Goal: Navigation & Orientation: Find specific page/section

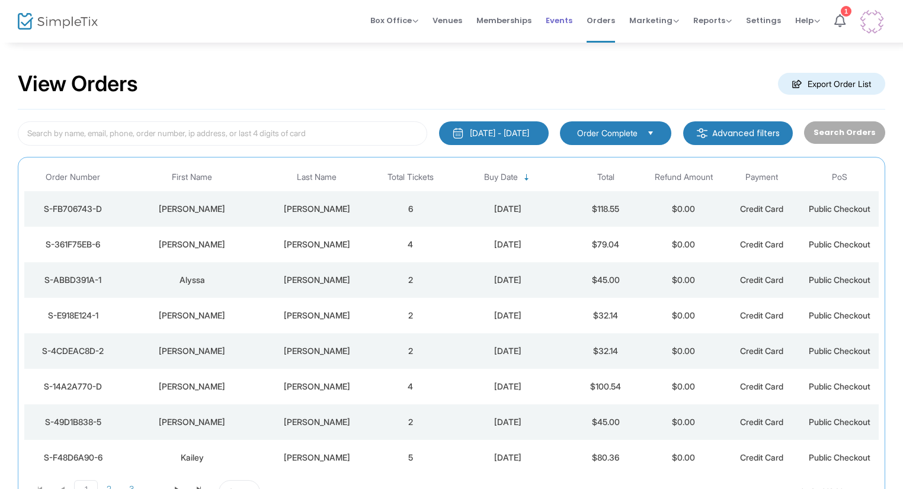
click at [563, 23] on span "Events" at bounding box center [558, 20] width 27 height 30
click at [412, 254] on td "4" at bounding box center [410, 245] width 78 height 36
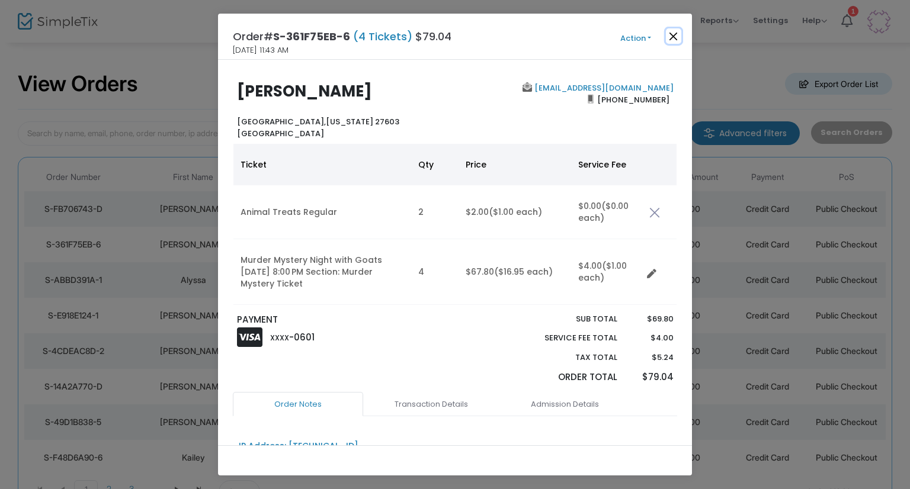
click at [676, 34] on button "Close" at bounding box center [673, 35] width 15 height 15
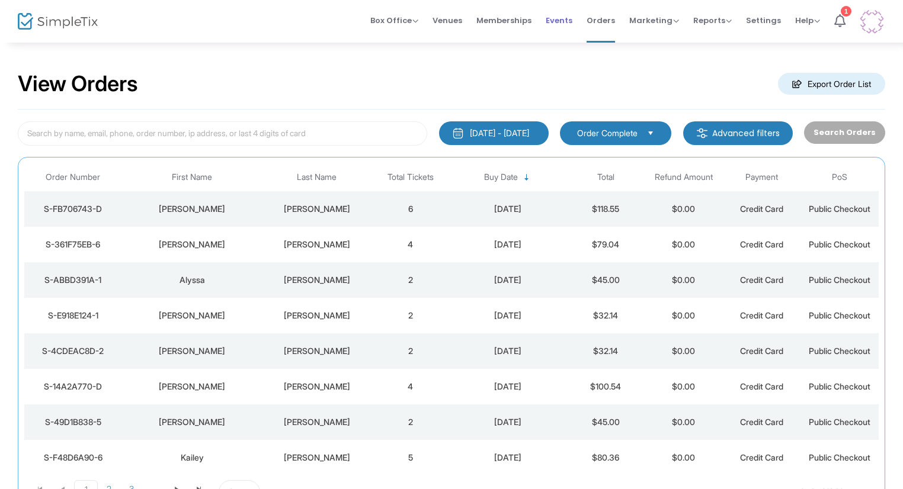
click at [554, 17] on span "Events" at bounding box center [558, 20] width 27 height 30
